Goal: Task Accomplishment & Management: Find specific page/section

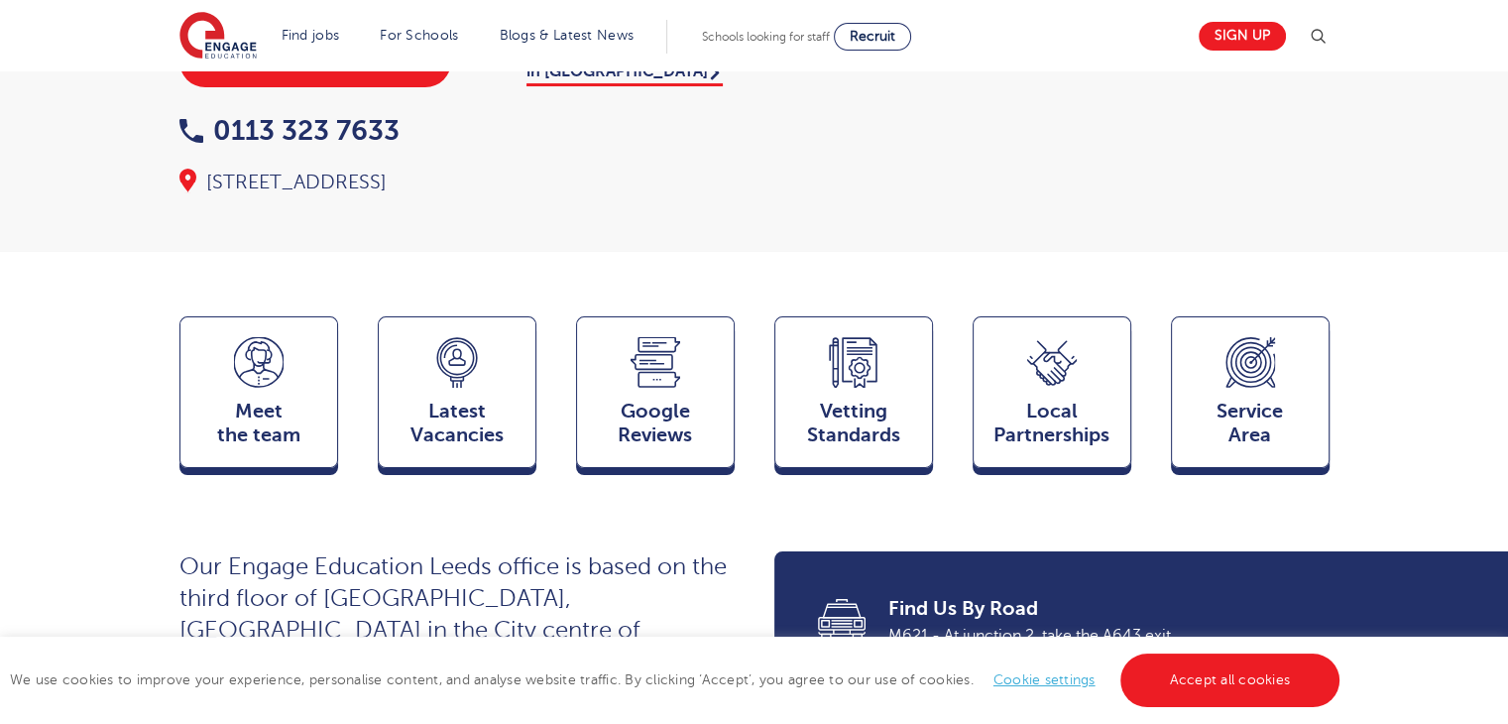
scroll to position [302, 0]
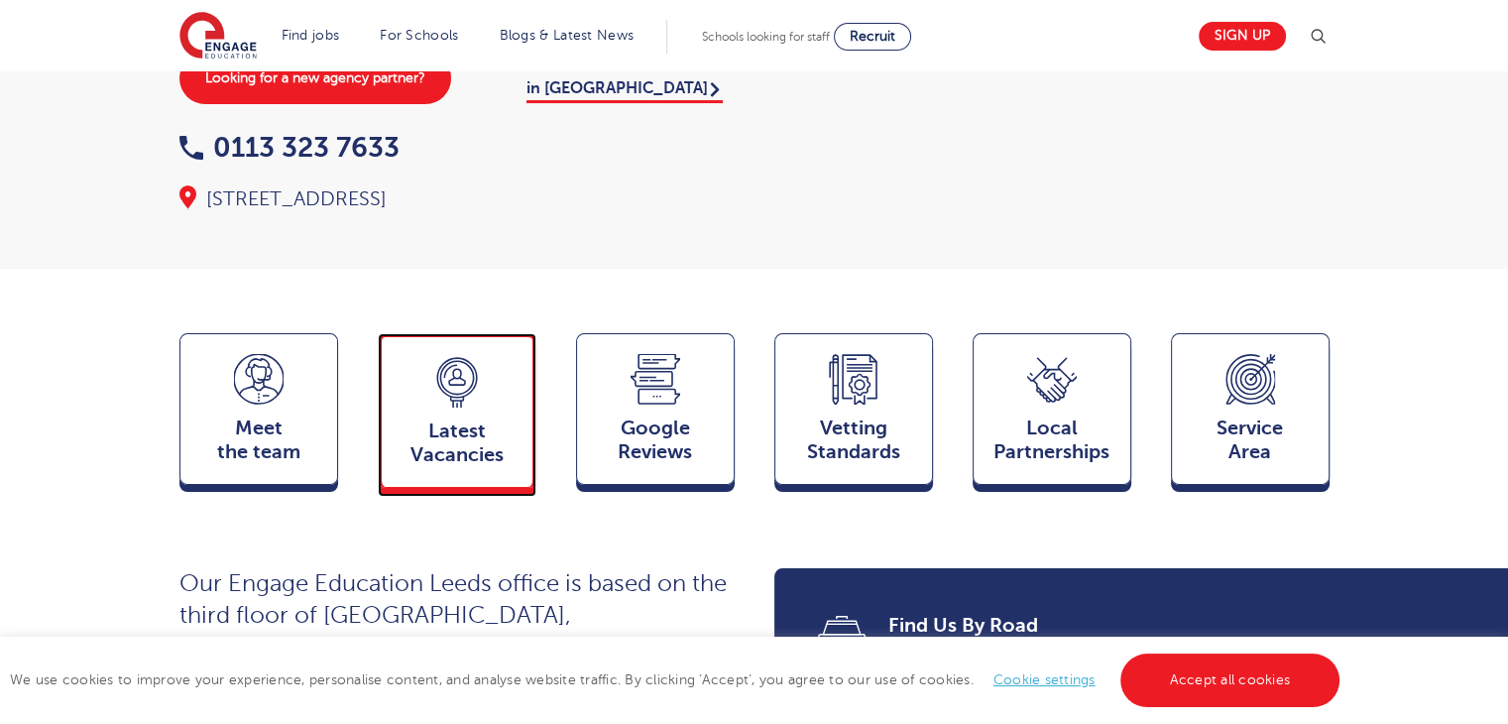
click at [454, 369] on icon at bounding box center [457, 382] width 50 height 51
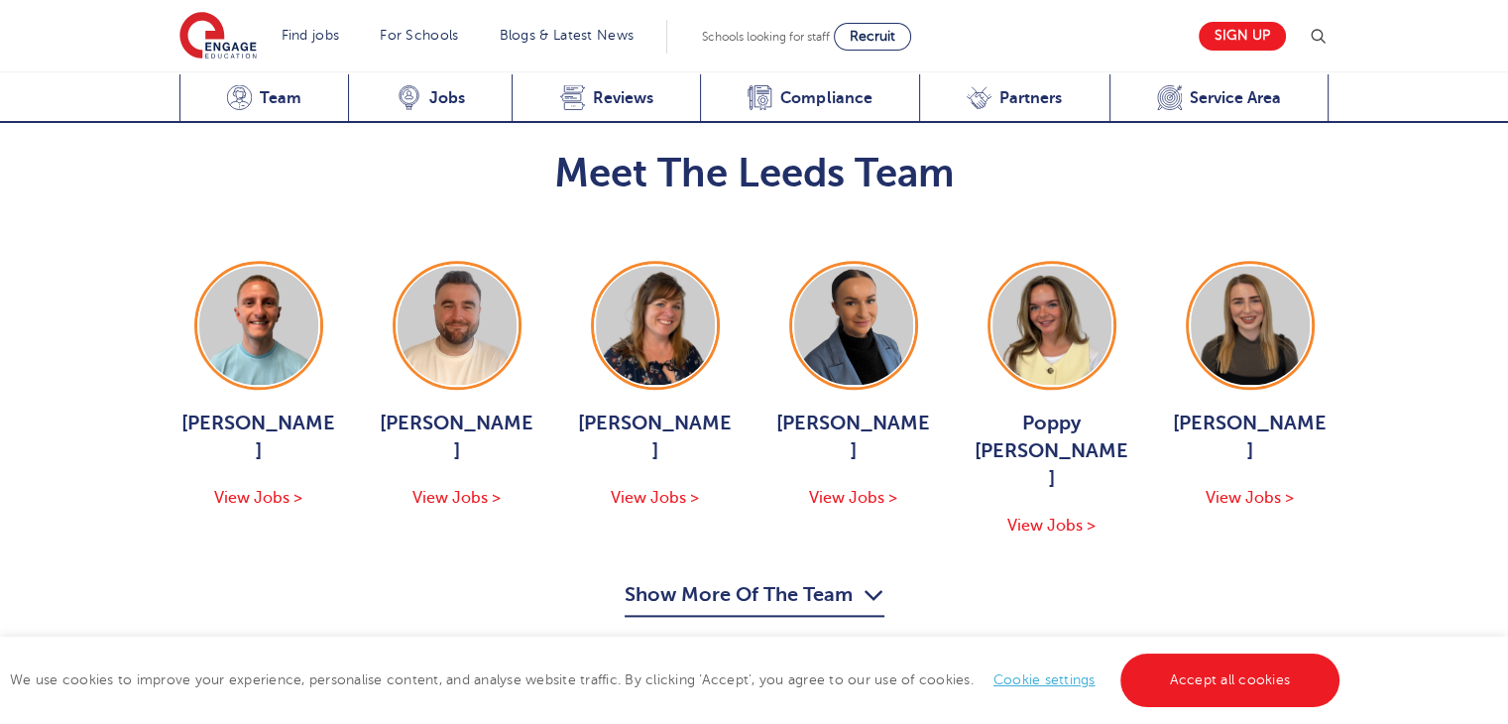
scroll to position [2235, 0]
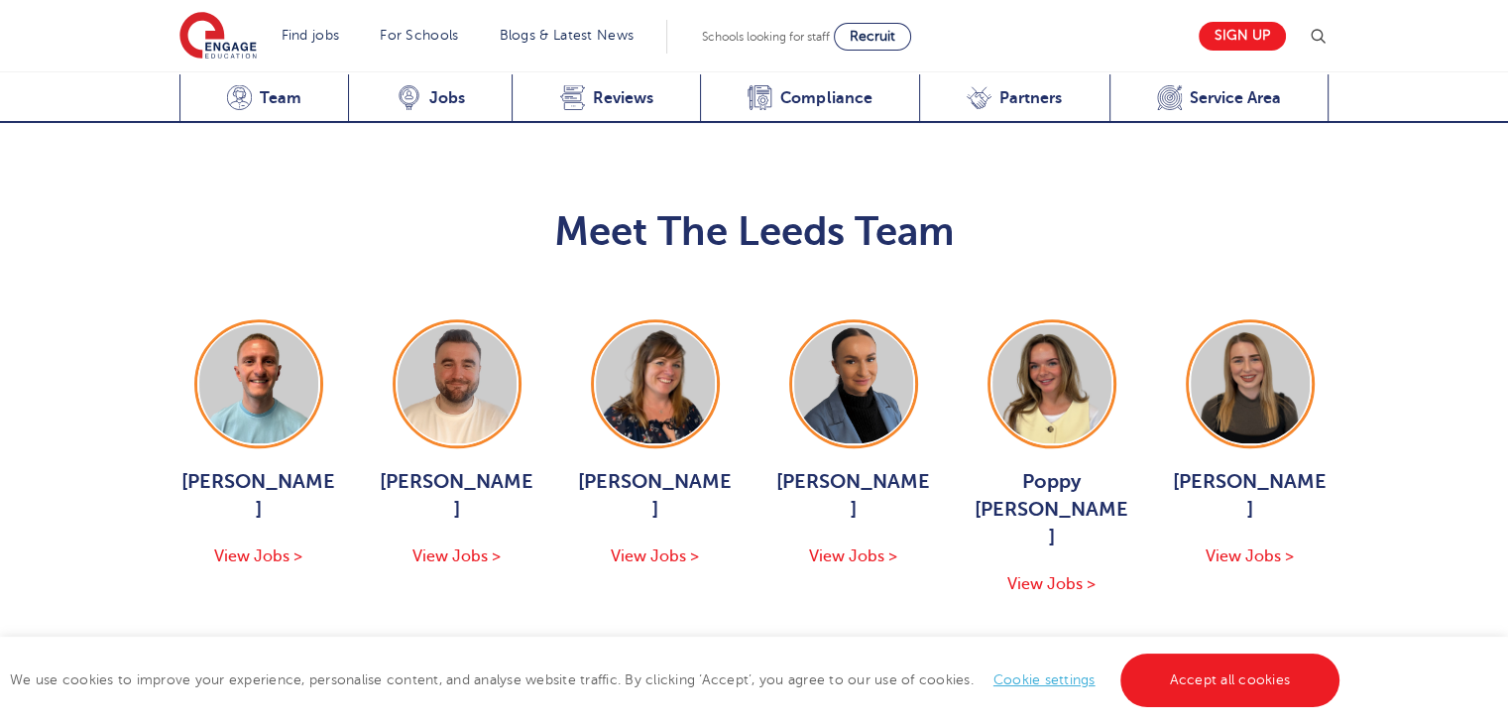
click at [795, 637] on button "Show More Of The Team" at bounding box center [754, 656] width 260 height 38
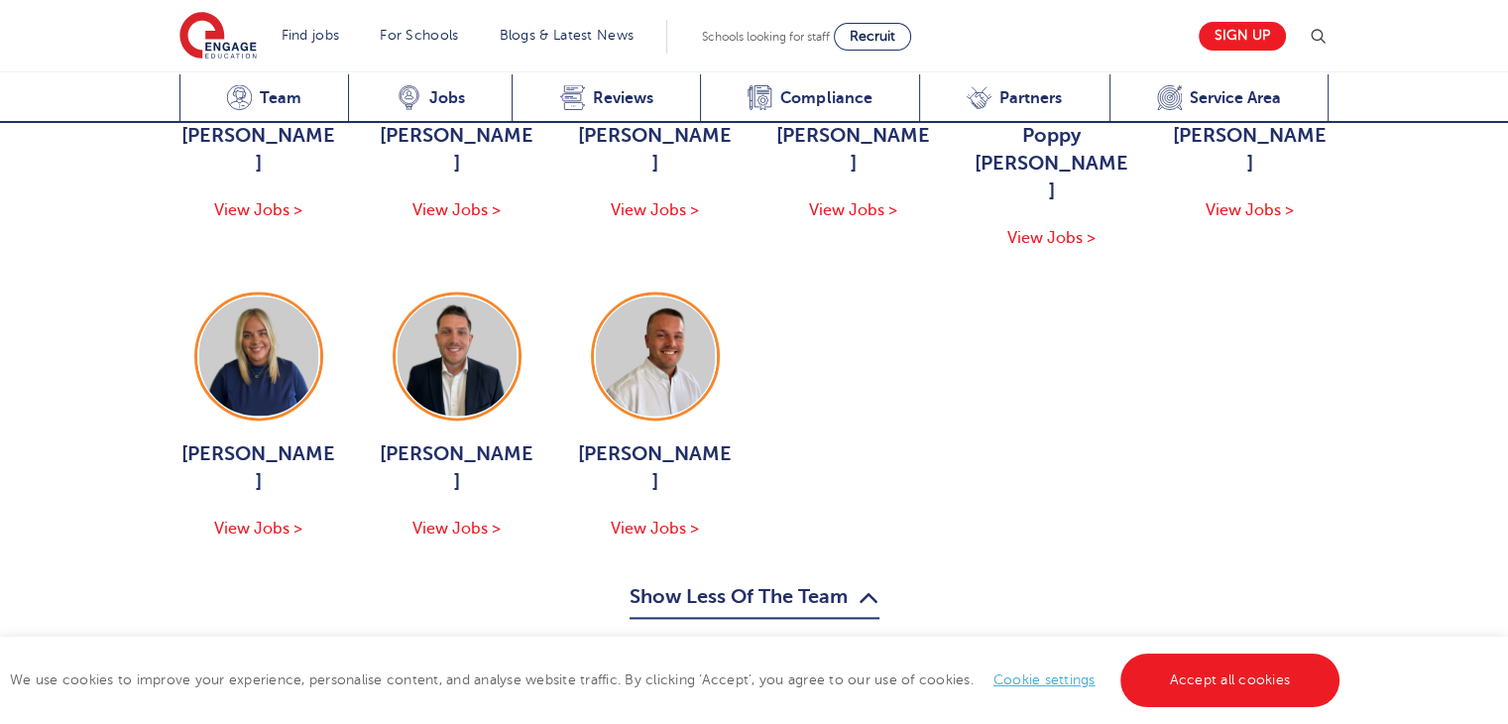
scroll to position [2608, 0]
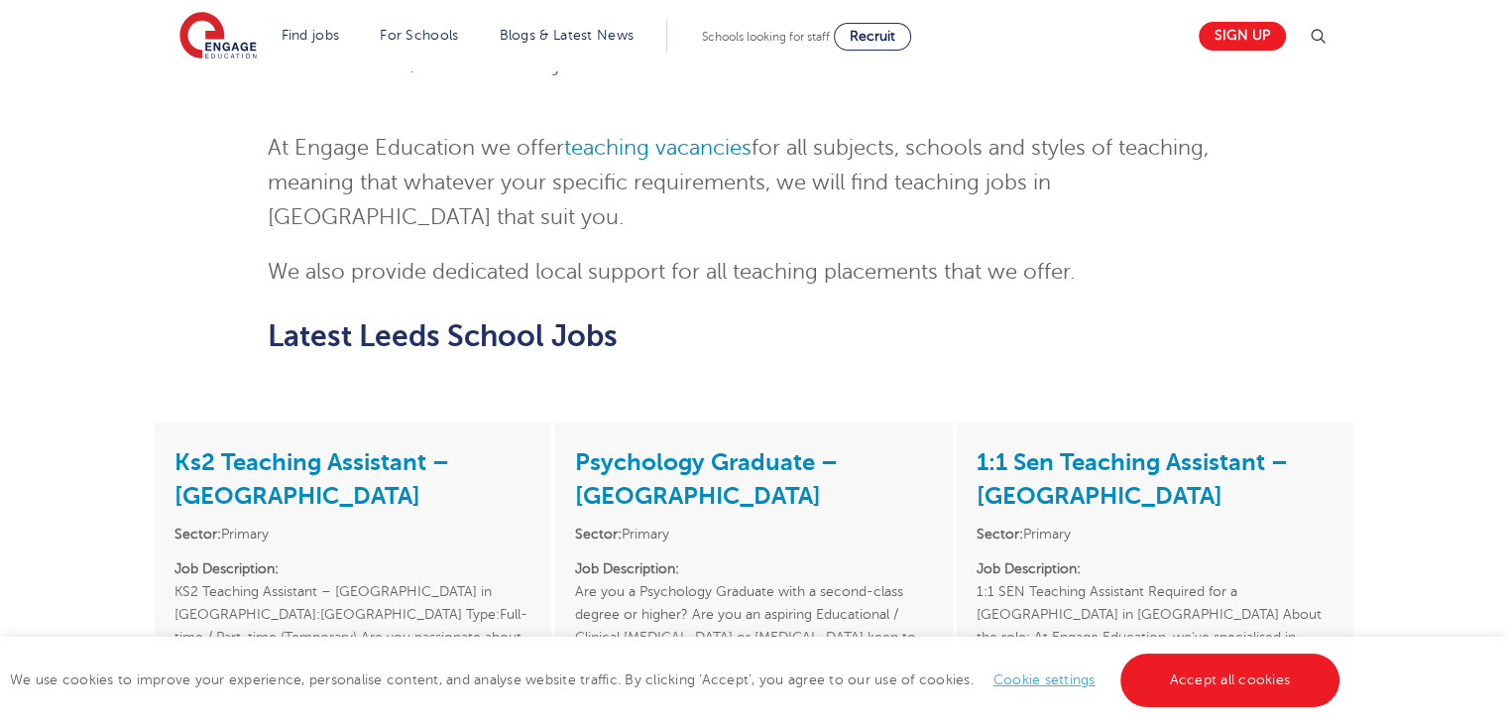
scroll to position [2412, 0]
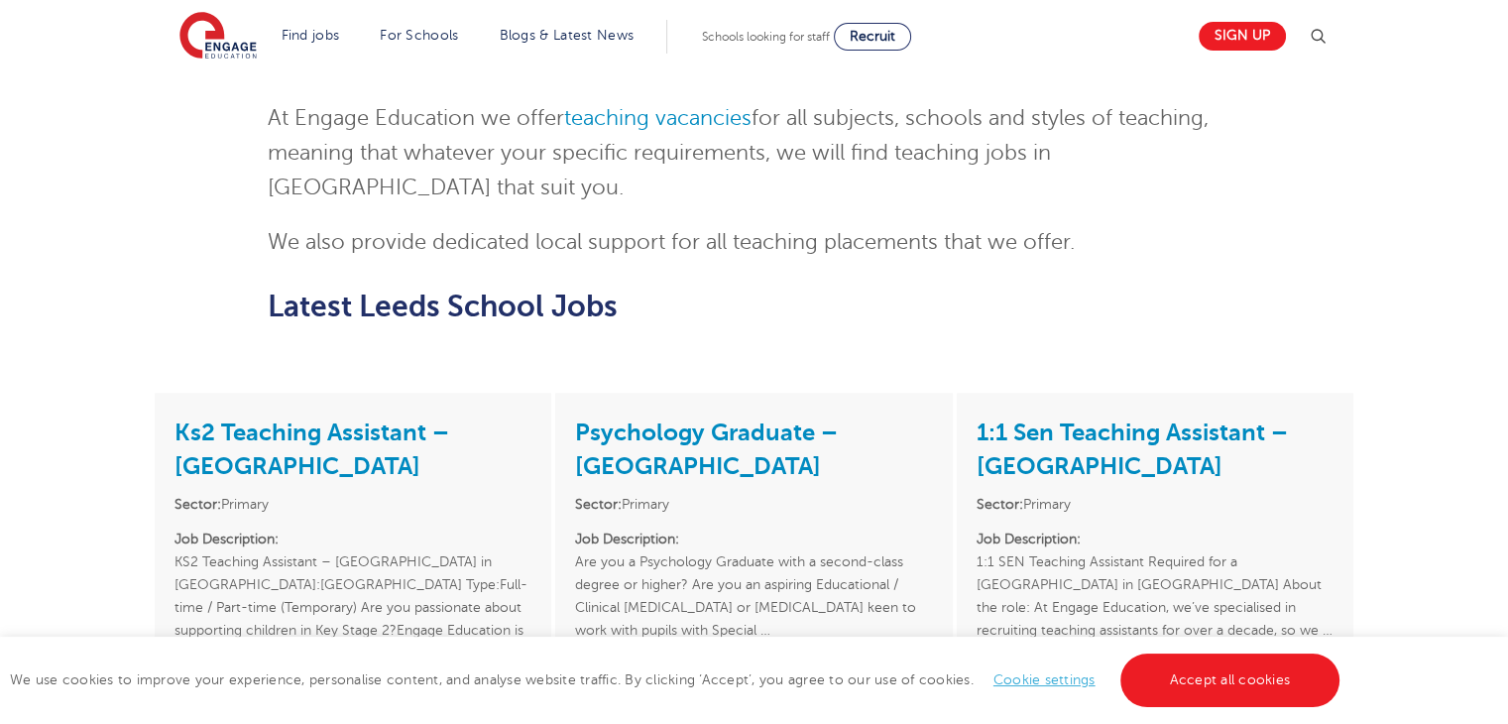
drag, startPoint x: 1516, startPoint y: 92, endPoint x: 1480, endPoint y: 408, distance: 318.2
click at [1480, 408] on html "Find jobs All vacancies We have one of the UK's largest database. and with hund…" at bounding box center [754, 262] width 1508 height 5349
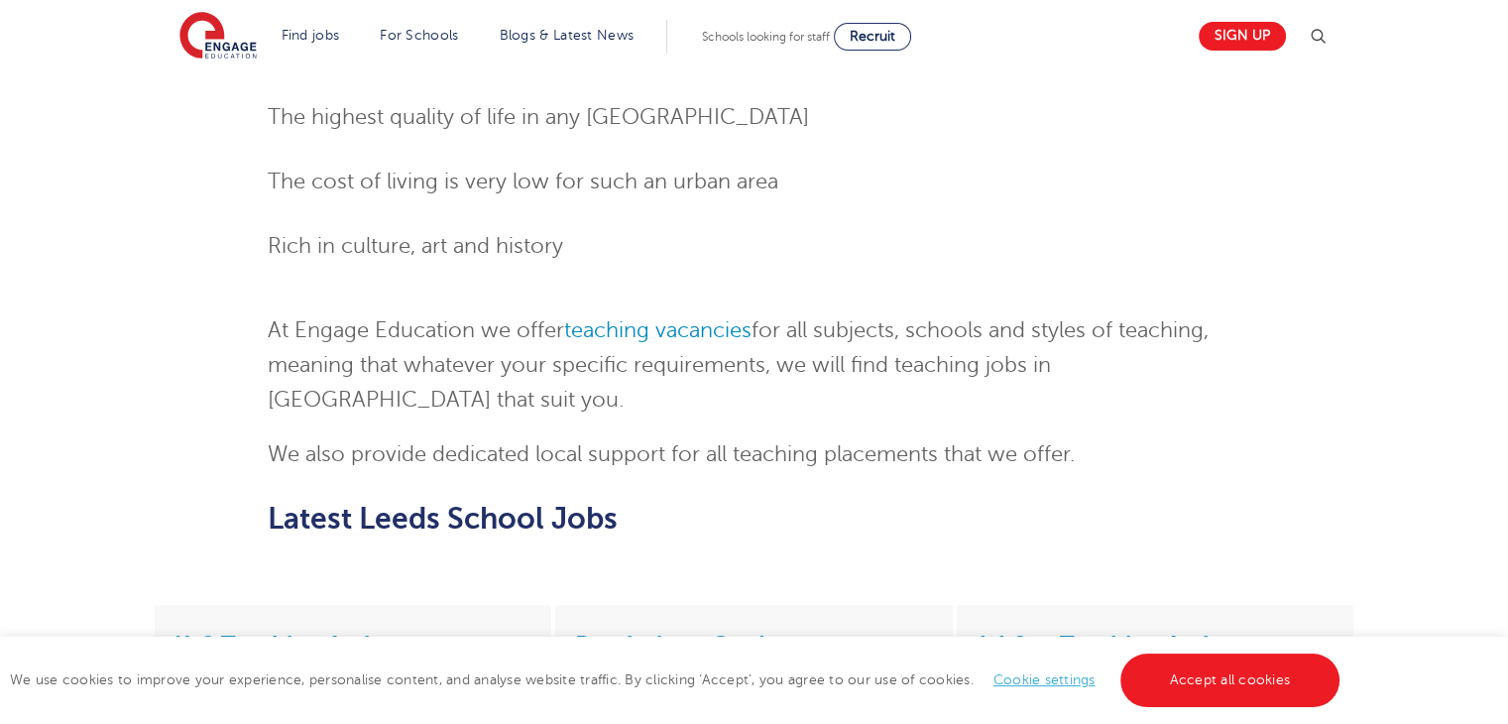
scroll to position [0, 0]
